Goal: Task Accomplishment & Management: Complete application form

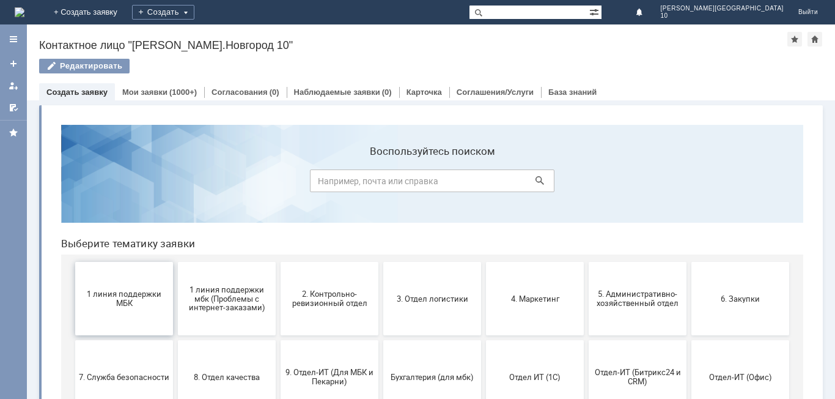
click at [112, 285] on button "1 линия поддержки МБК" at bounding box center [124, 298] width 98 height 73
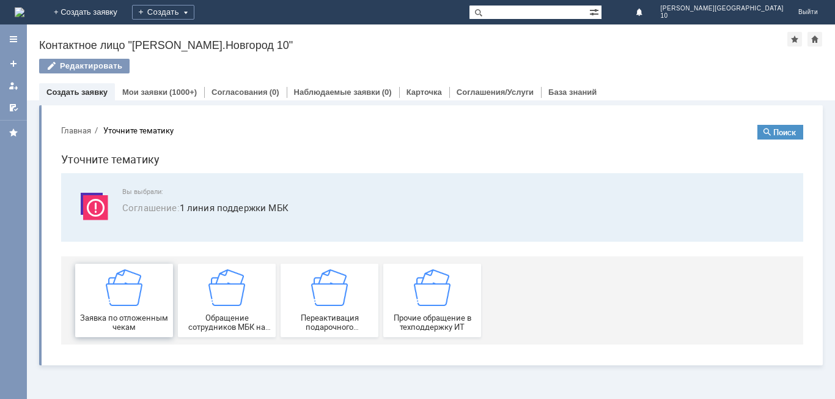
click at [110, 297] on img at bounding box center [124, 287] width 37 height 37
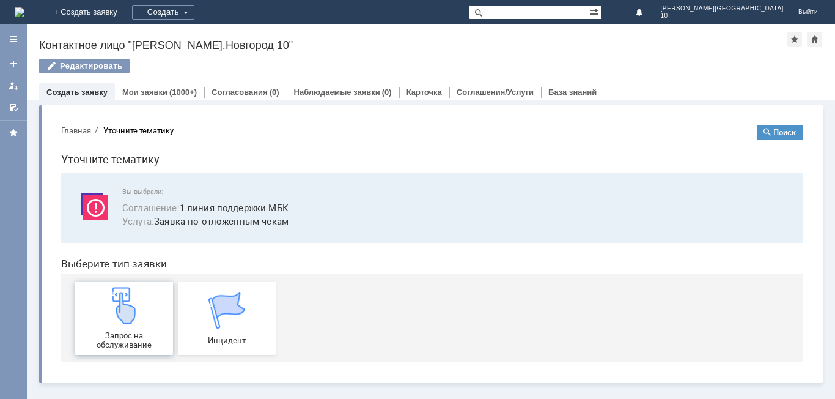
click at [111, 303] on img at bounding box center [124, 305] width 37 height 37
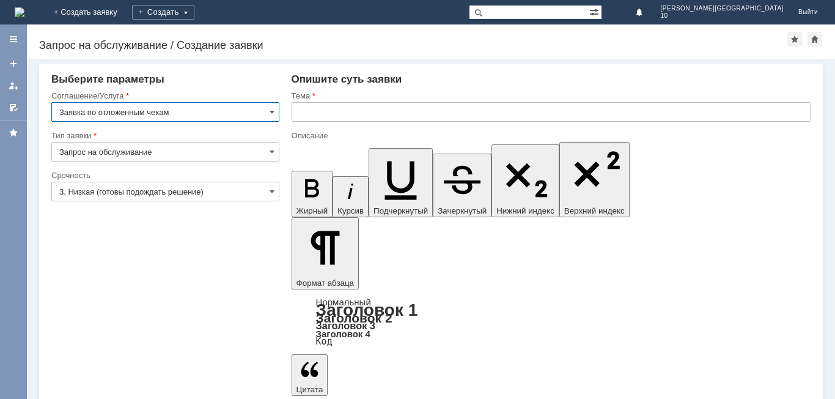
click at [317, 117] on input "text" at bounding box center [551, 112] width 519 height 20
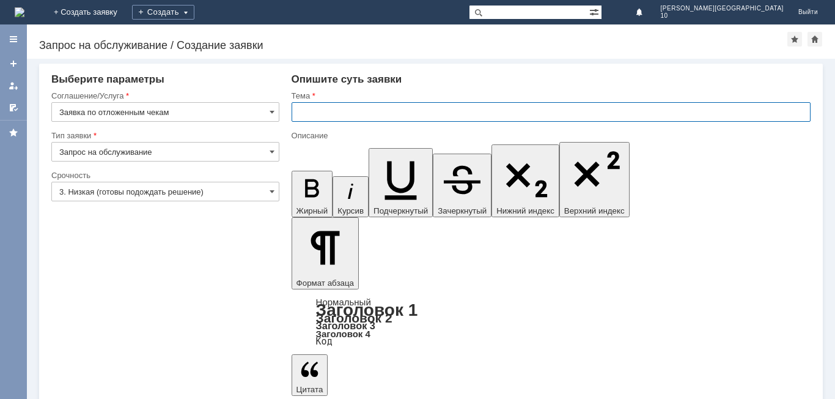
click at [303, 108] on input "text" at bounding box center [551, 112] width 519 height 20
type input "Отложенный чек [DATE]"
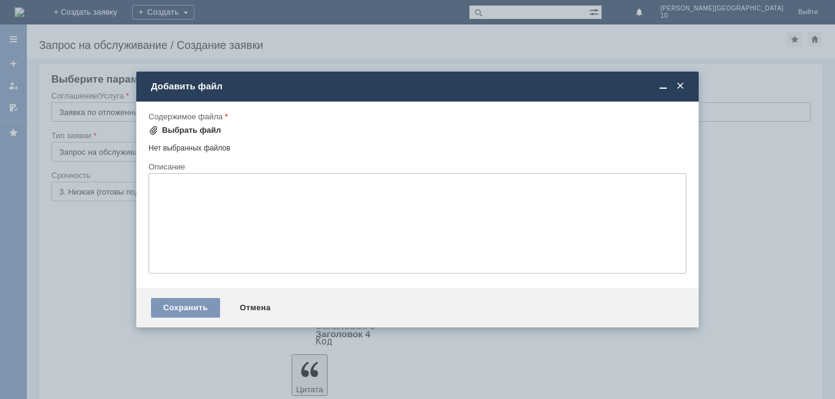
click at [193, 129] on div "Выбрать файл" at bounding box center [191, 130] width 59 height 10
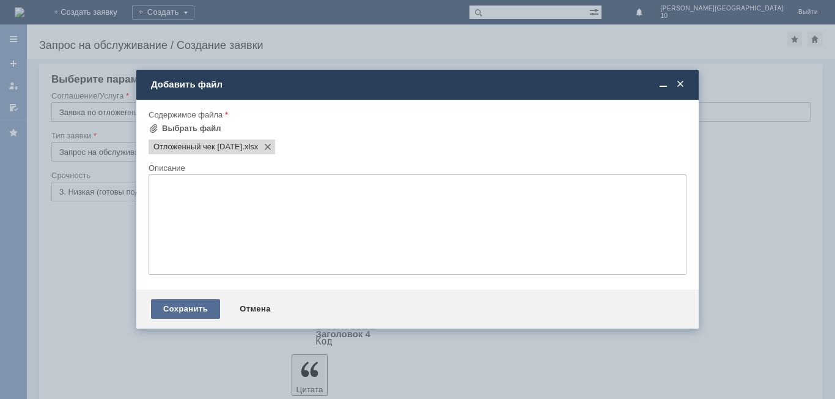
click at [191, 310] on div "Сохранить" at bounding box center [185, 309] width 69 height 20
